Goal: Transaction & Acquisition: Purchase product/service

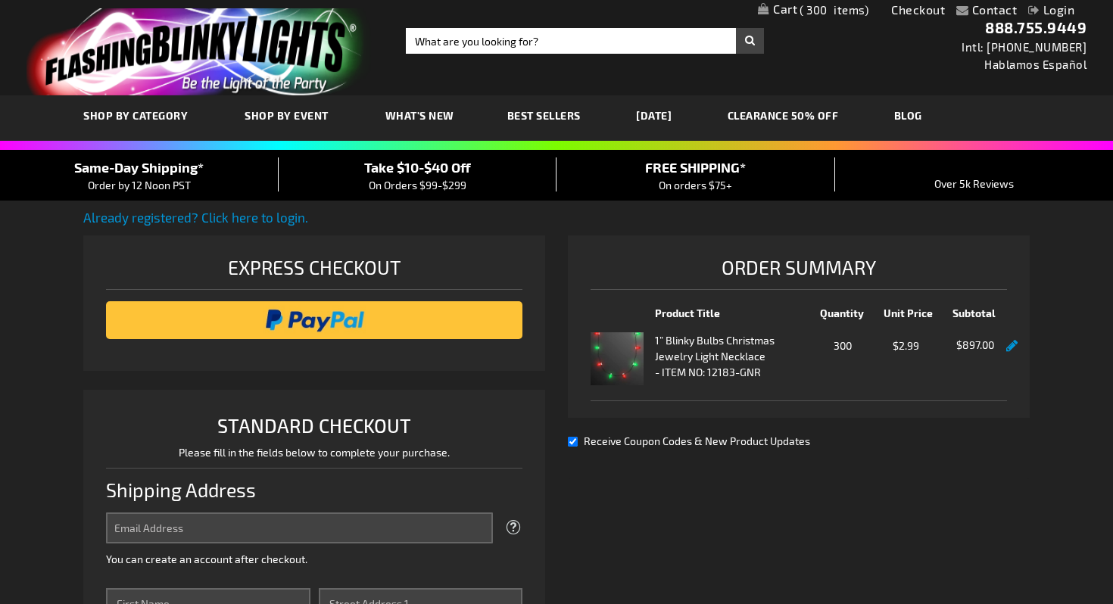
select select "US"
click at [416, 186] on span "On Orders $99-$299" at bounding box center [418, 185] width 98 height 13
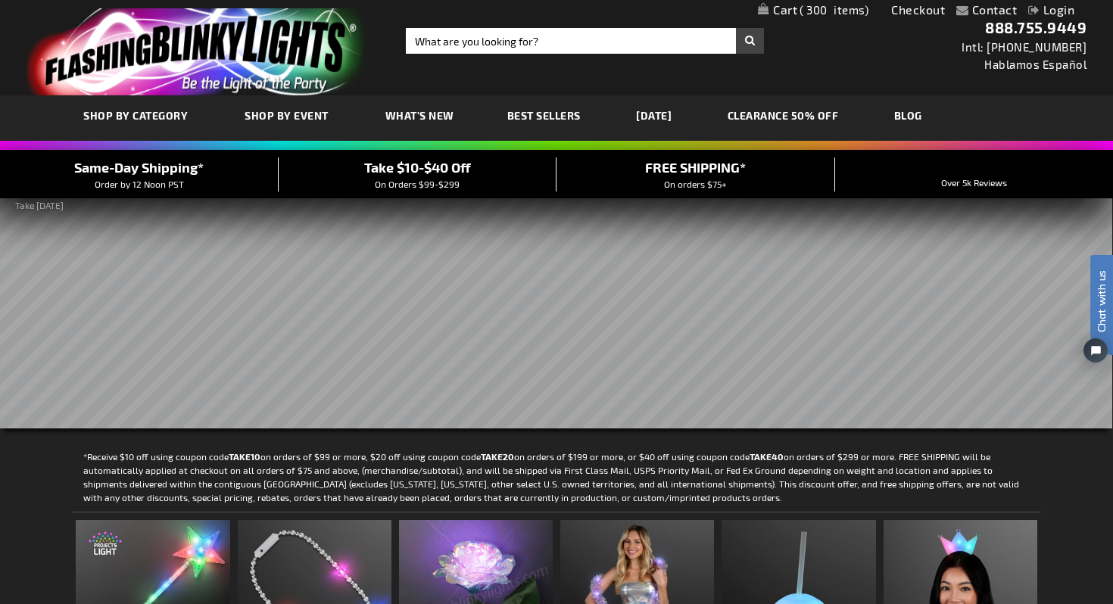
click at [825, 11] on span "300" at bounding box center [834, 10] width 69 height 14
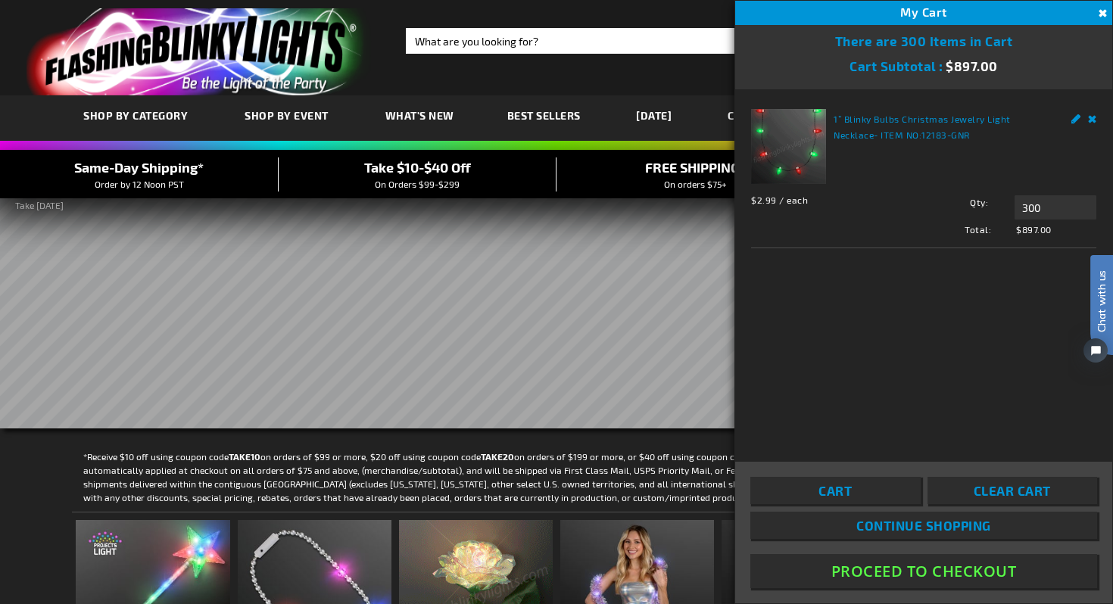
click at [904, 576] on button "Proceed To Checkout" at bounding box center [923, 571] width 347 height 34
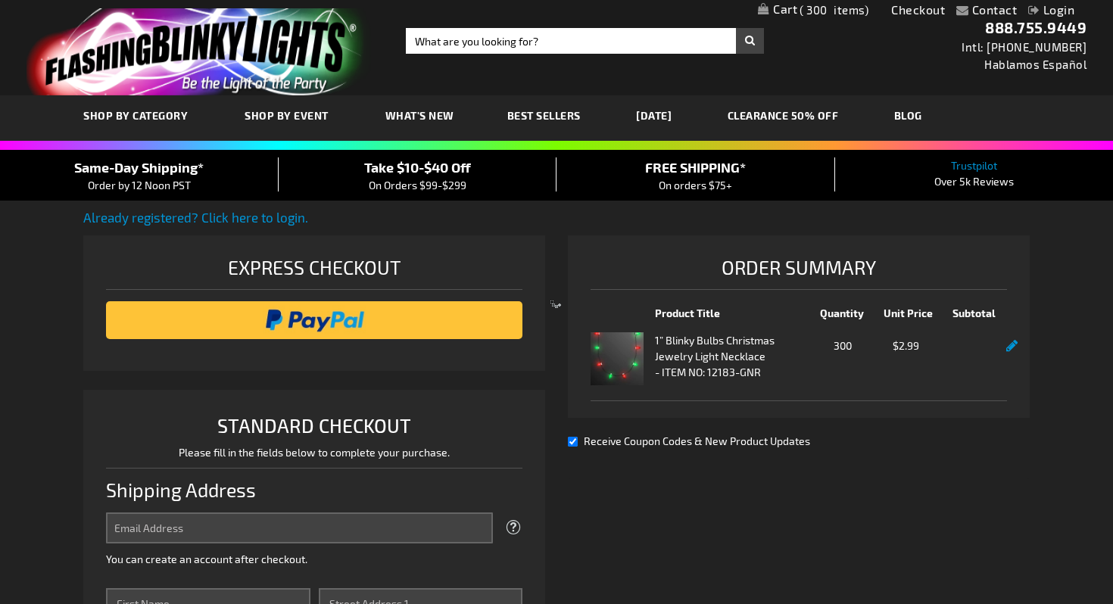
select select "US"
click at [622, 347] on img at bounding box center [617, 358] width 53 height 53
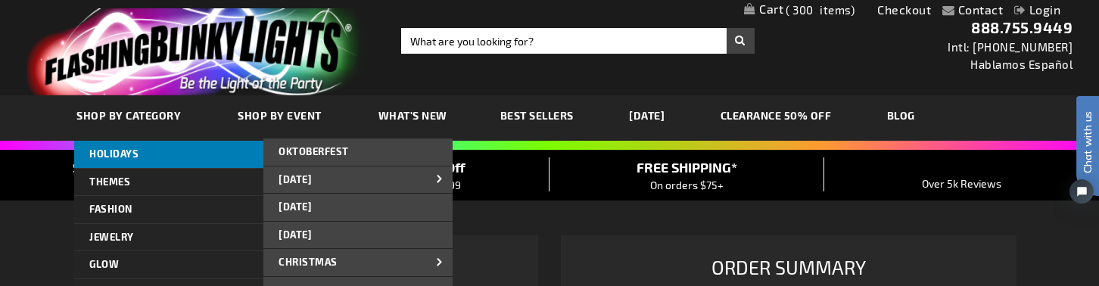
click at [136, 157] on span "HOLIDAYS" at bounding box center [113, 154] width 49 height 12
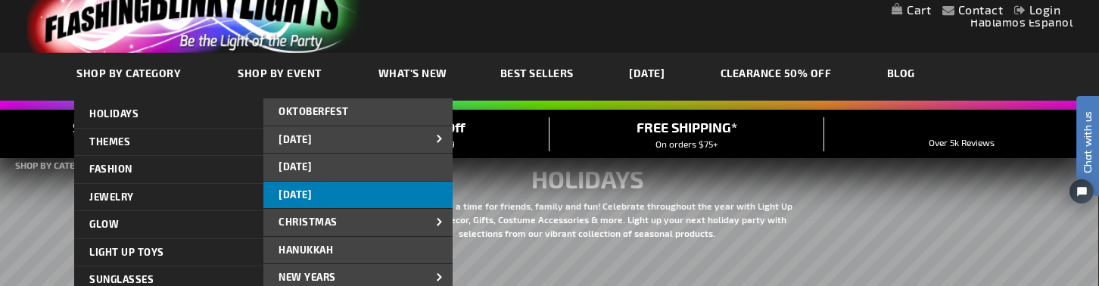
scroll to position [44, 0]
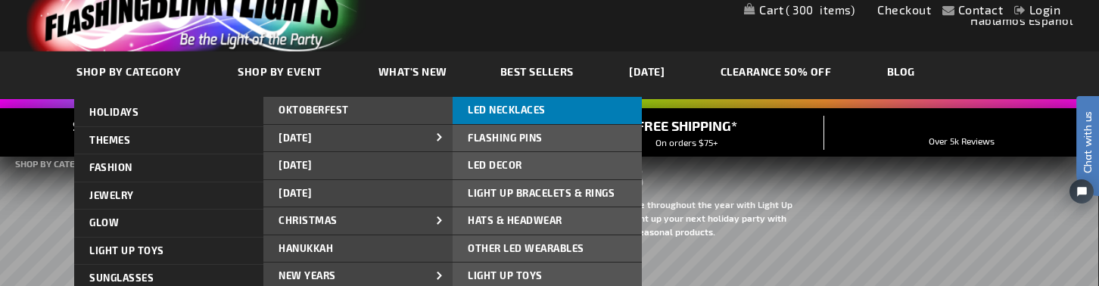
click at [529, 111] on span "LED NECKLACES" at bounding box center [507, 110] width 78 height 12
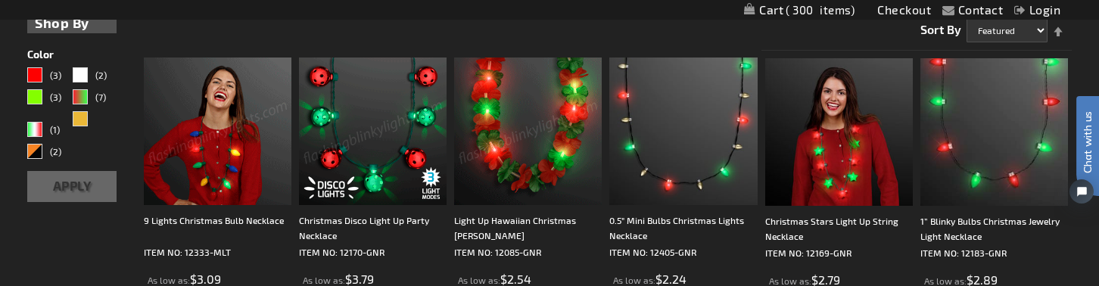
scroll to position [404, 0]
